Goal: Task Accomplishment & Management: Manage account settings

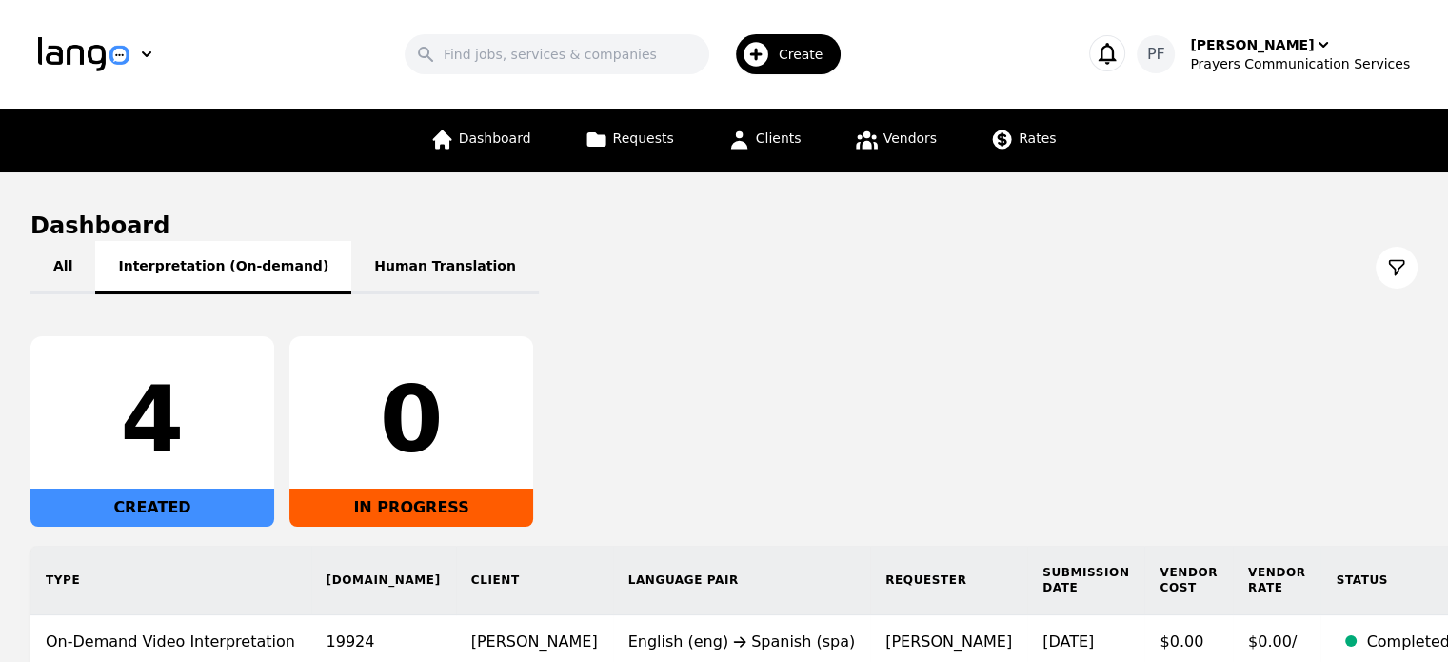
click at [215, 258] on button "Interpretation (On-demand)" at bounding box center [223, 267] width 256 height 53
click at [772, 159] on link "Clients" at bounding box center [764, 141] width 97 height 64
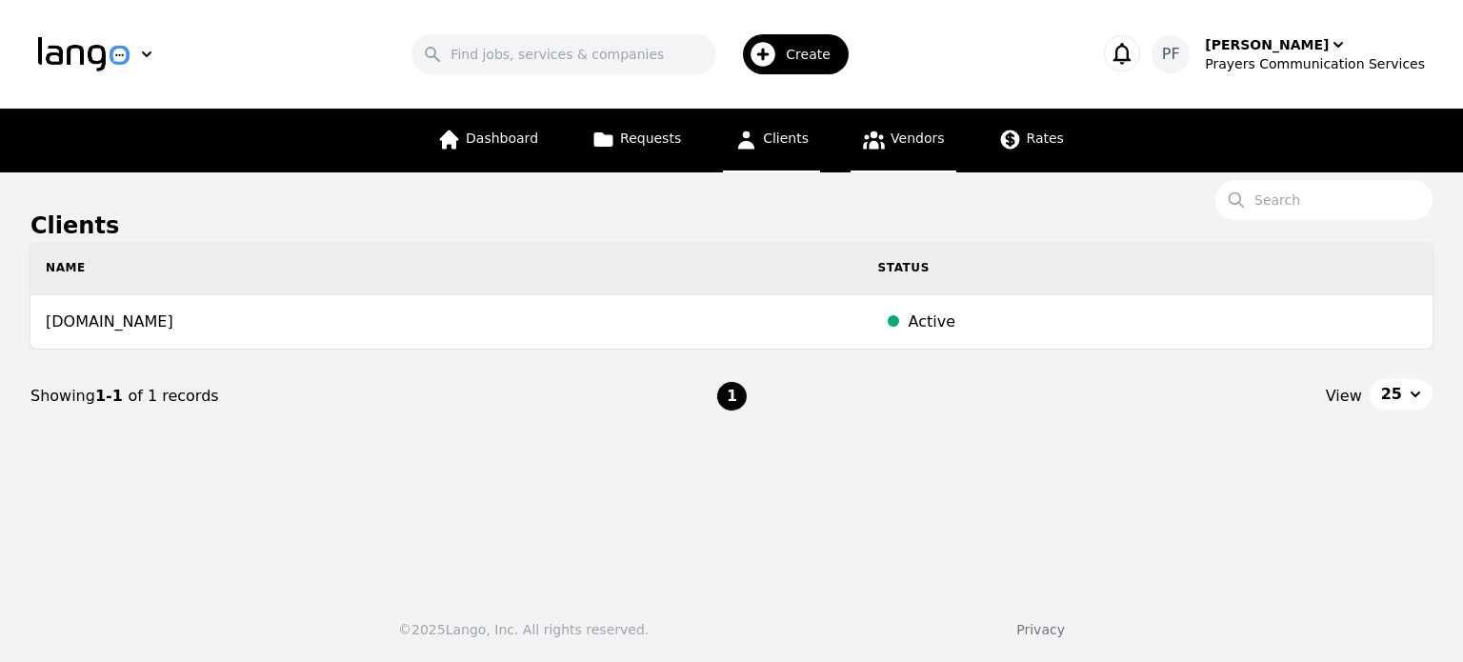
click at [918, 135] on span "Vendors" at bounding box center [916, 137] width 53 height 15
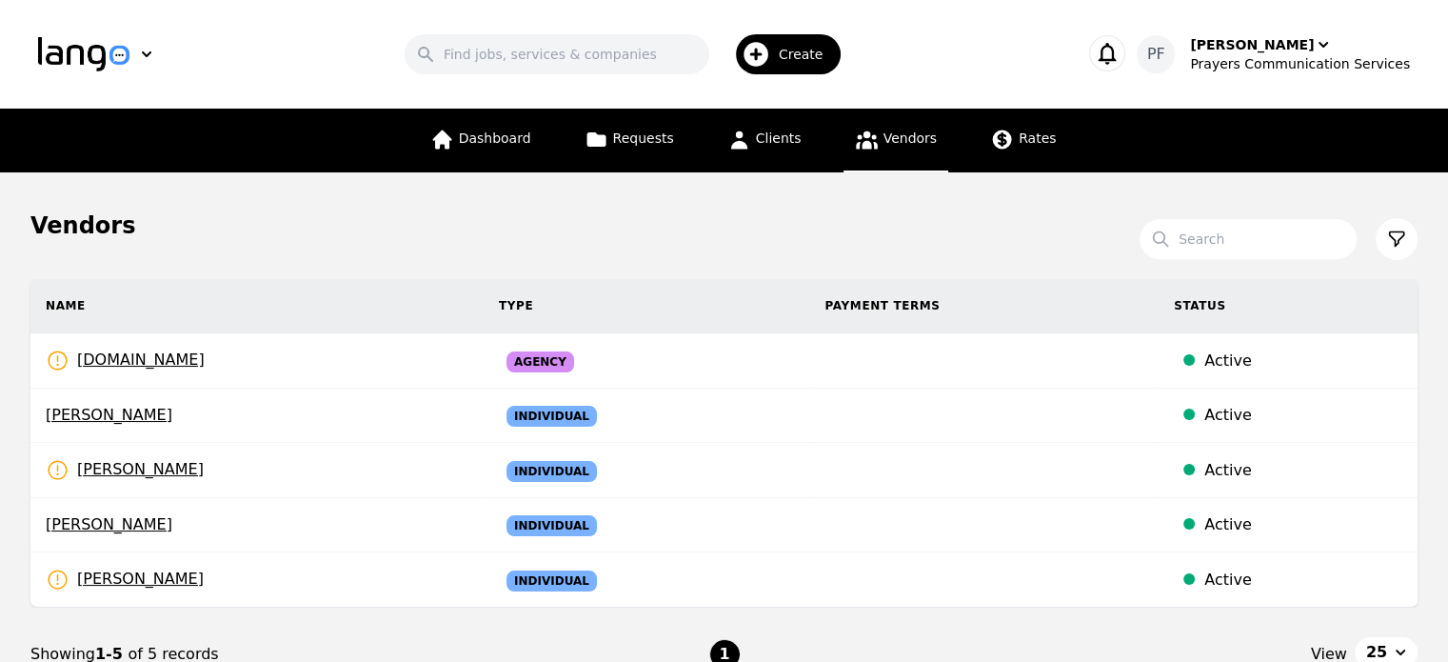
click at [634, 229] on div "Vendors" at bounding box center [724, 225] width 1388 height 30
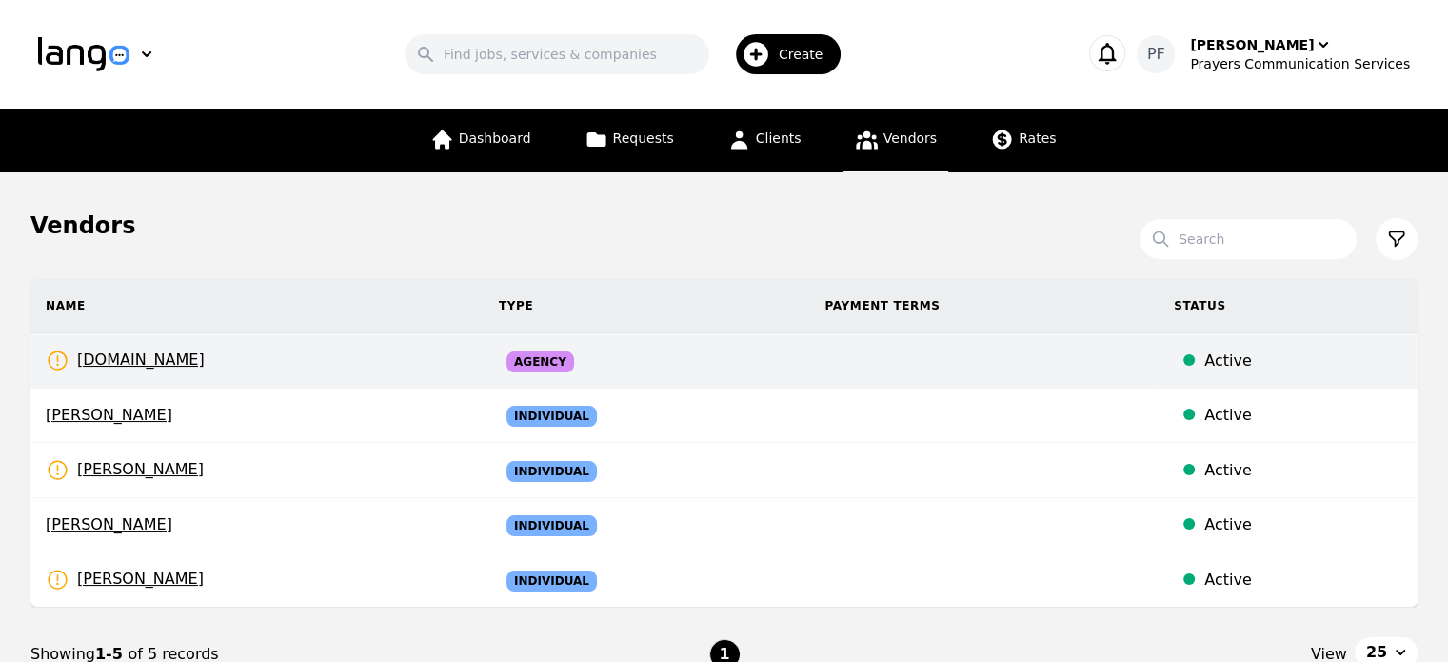
click at [283, 365] on td "prayerscss.com Rates Need to be set" at bounding box center [256, 360] width 453 height 55
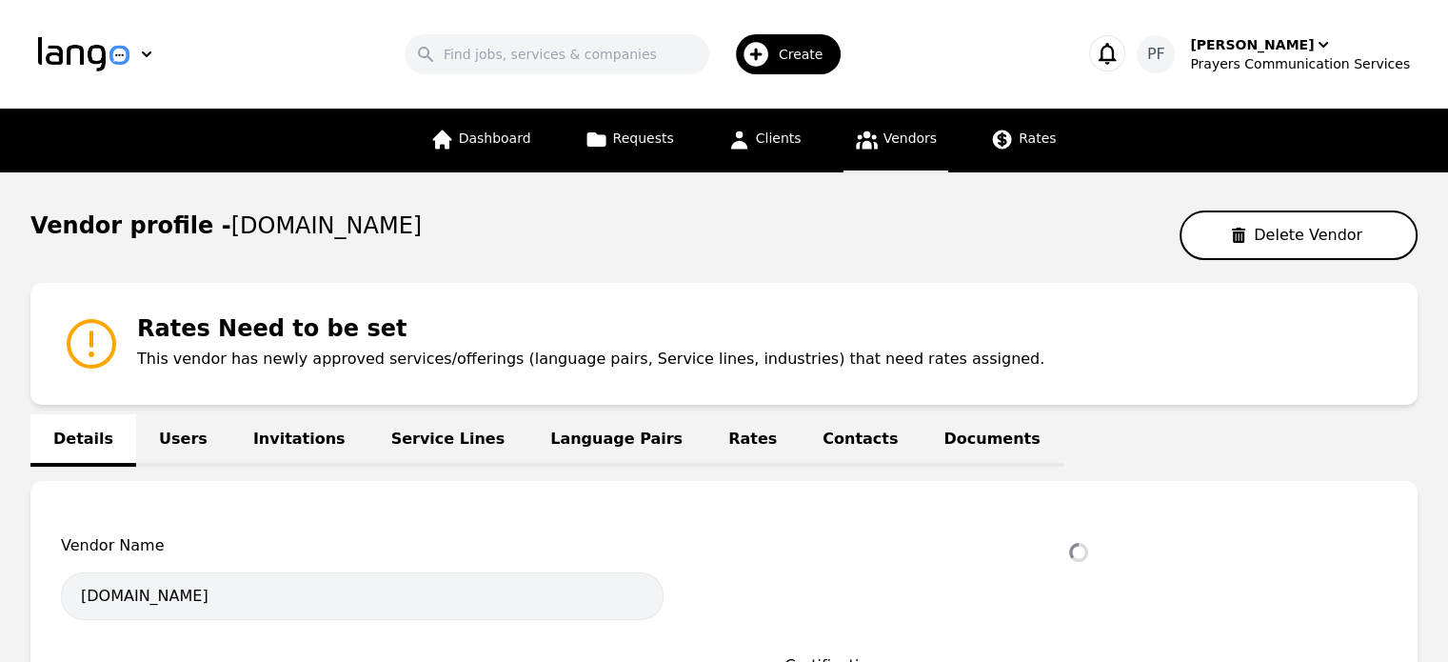
select select "active"
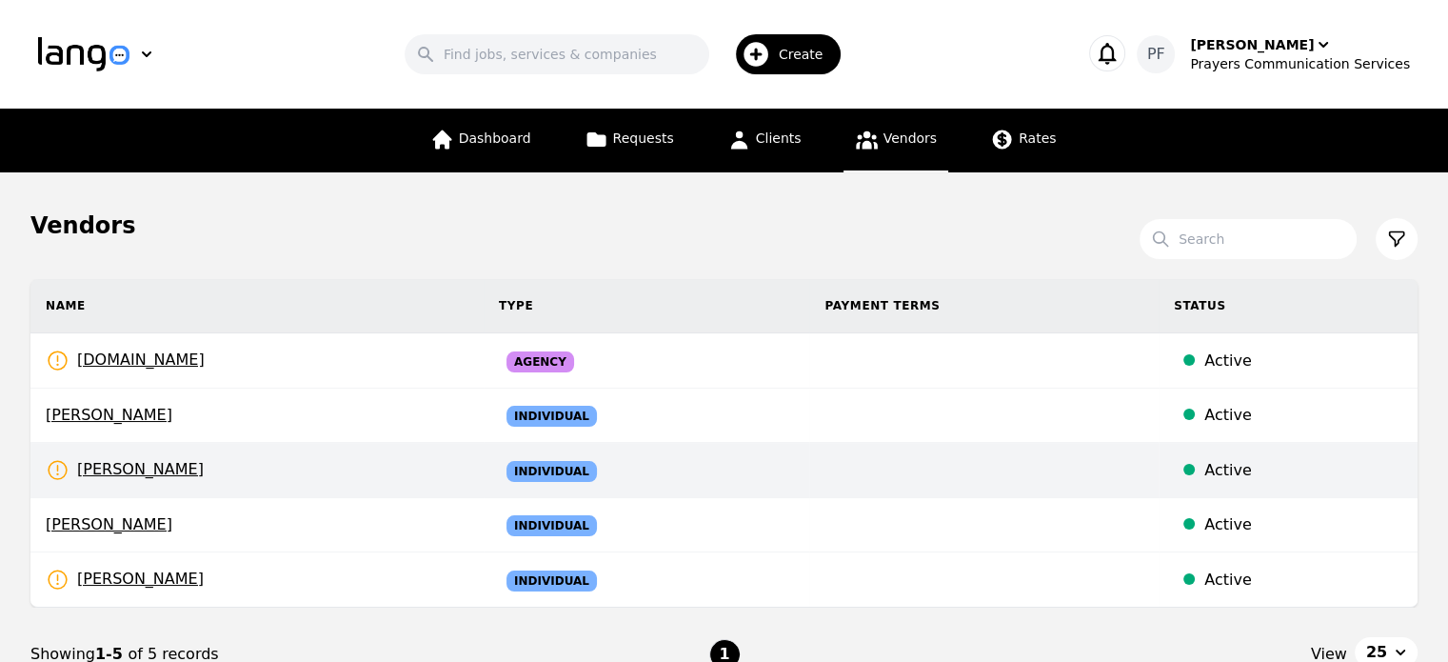
click at [874, 479] on td at bounding box center [984, 470] width 350 height 55
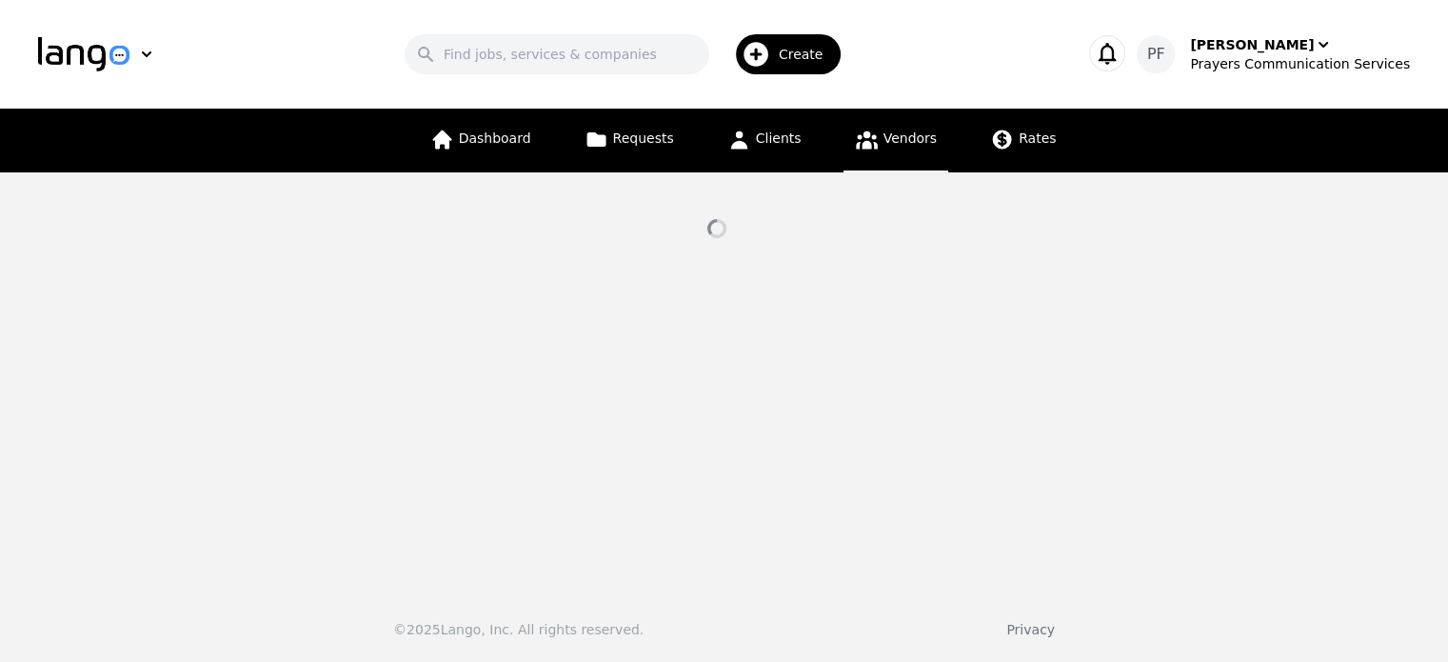
select select "active"
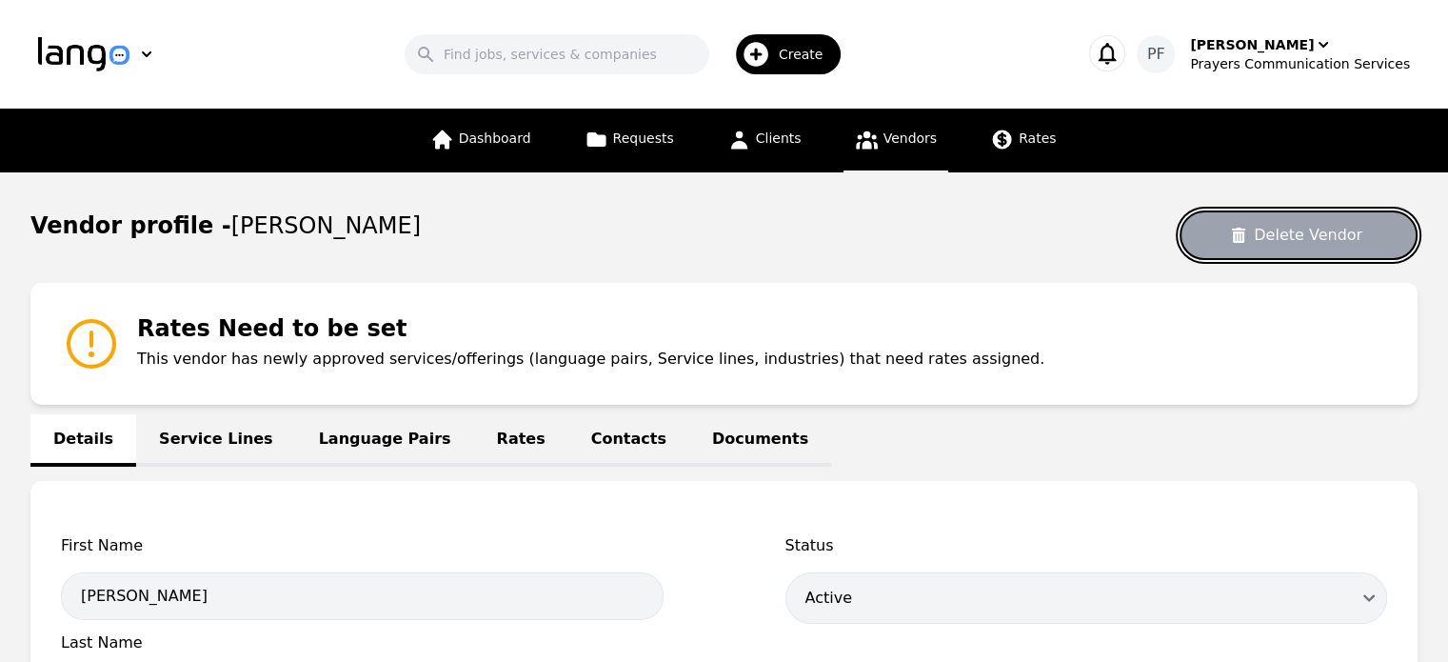
click at [1341, 232] on button "Delete Vendor" at bounding box center [1299, 235] width 238 height 50
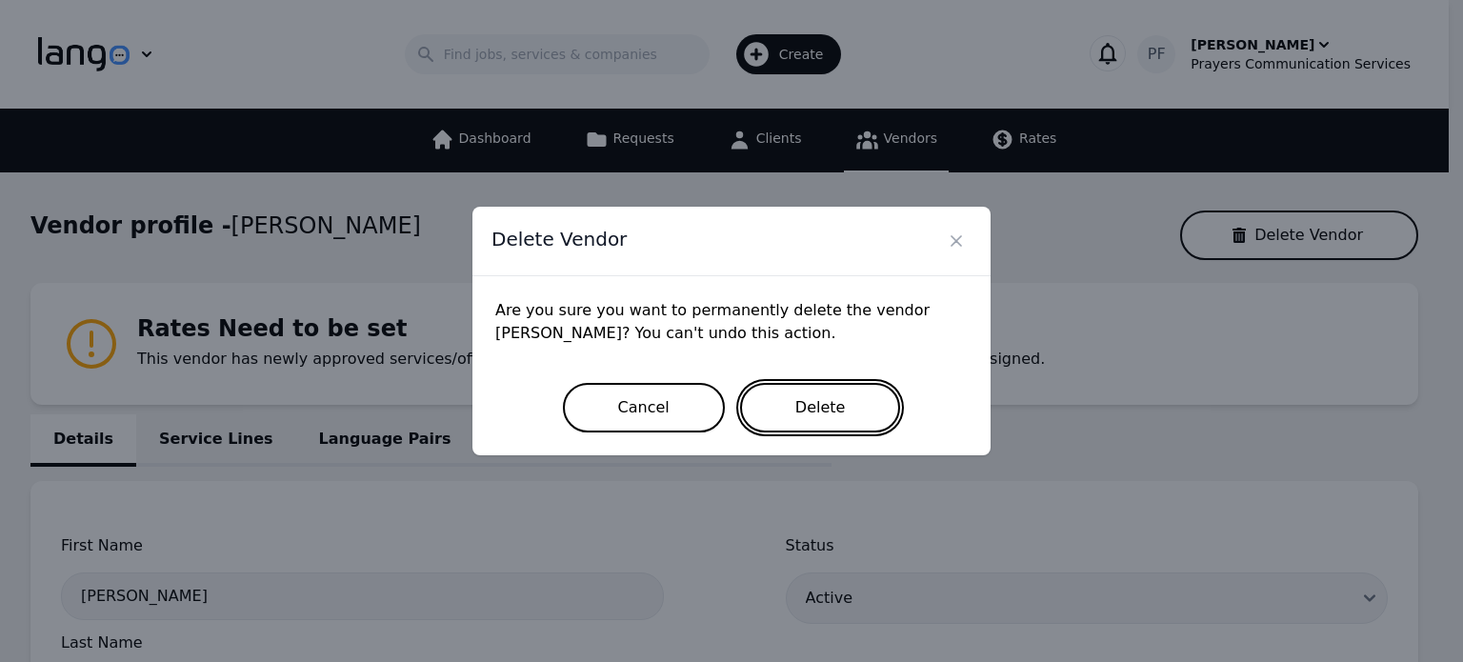
click at [773, 399] on button "Delete" at bounding box center [820, 408] width 161 height 50
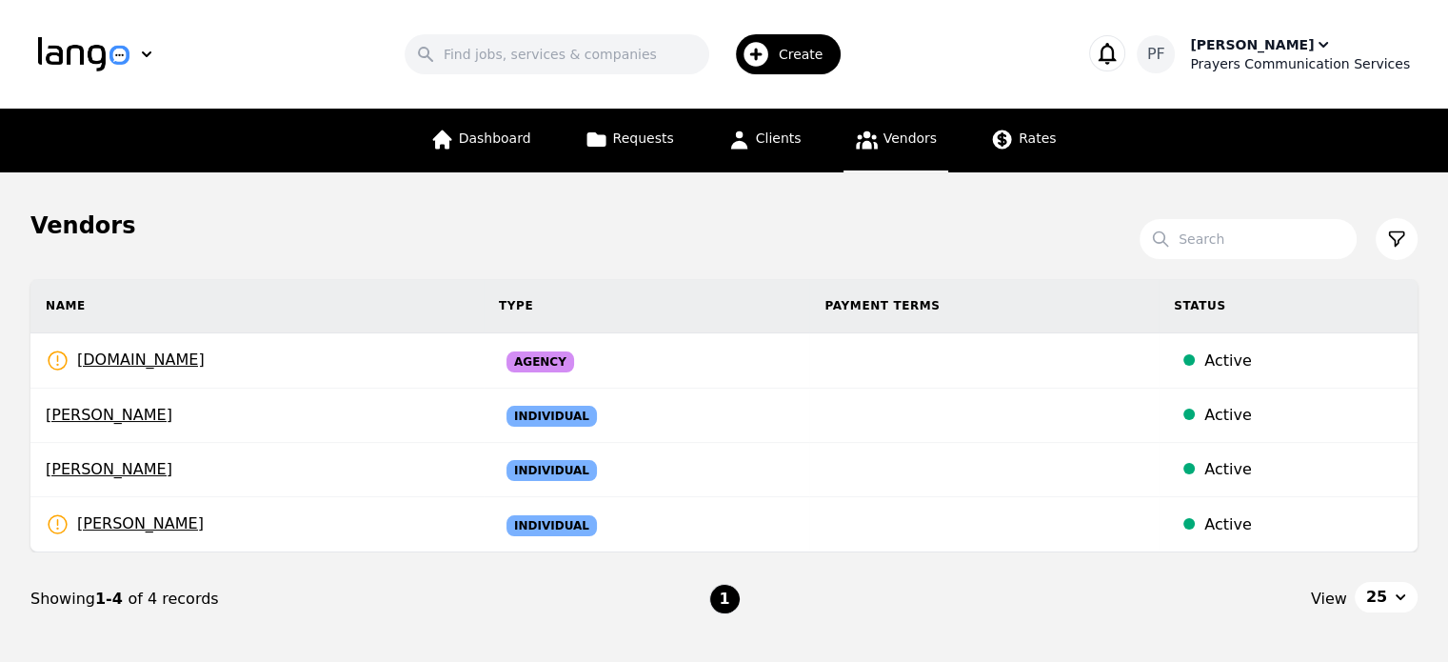
click at [1284, 65] on div "Prayers Communication Services" at bounding box center [1300, 63] width 220 height 19
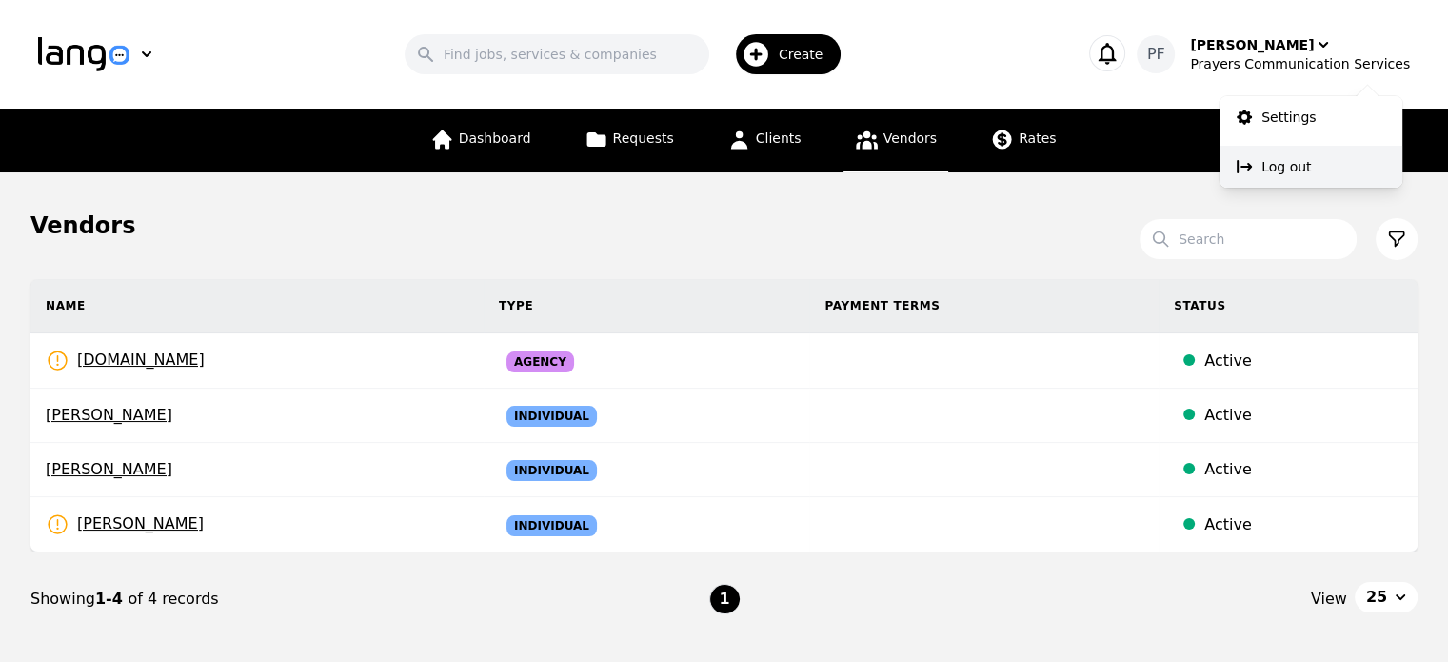
click at [1257, 163] on button "Log out" at bounding box center [1311, 167] width 183 height 42
